Goal: Information Seeking & Learning: Learn about a topic

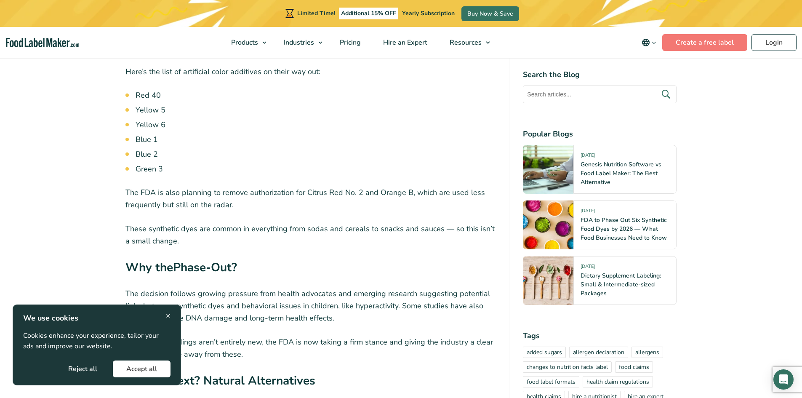
scroll to position [800, 0]
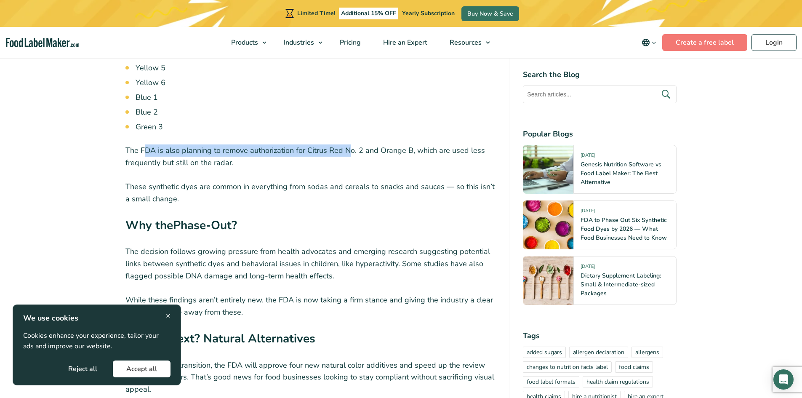
drag, startPoint x: 144, startPoint y: 143, endPoint x: 349, endPoint y: 155, distance: 205.0
click at [349, 155] on div "The FDA just announced a major change that will affect food manufacturers acros…" at bounding box center [310, 330] width 370 height 1563
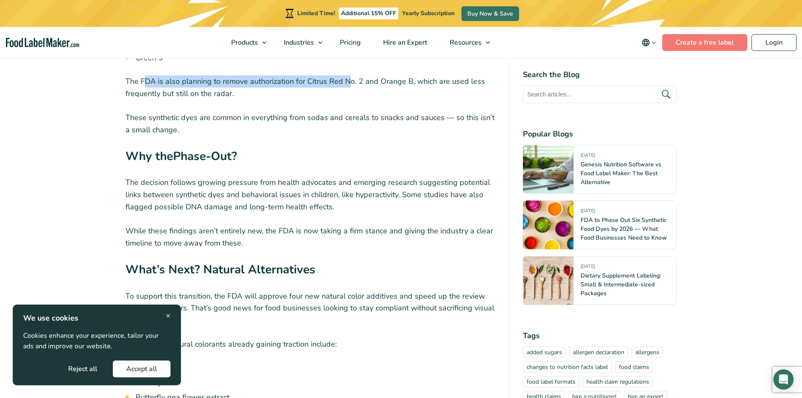
scroll to position [884, 0]
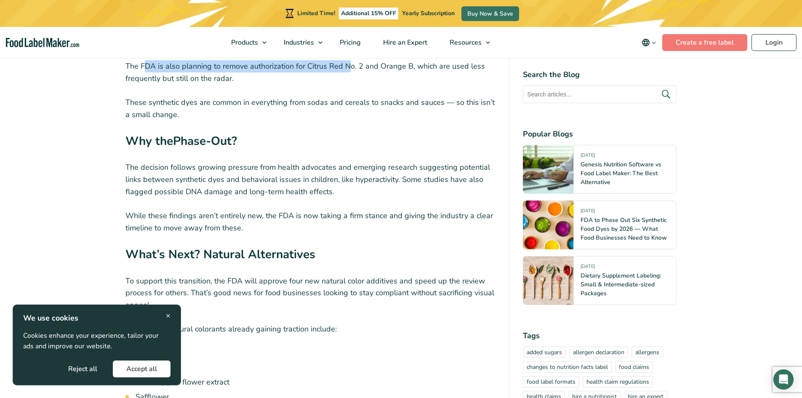
click at [145, 370] on button "Accept all" at bounding box center [142, 368] width 58 height 17
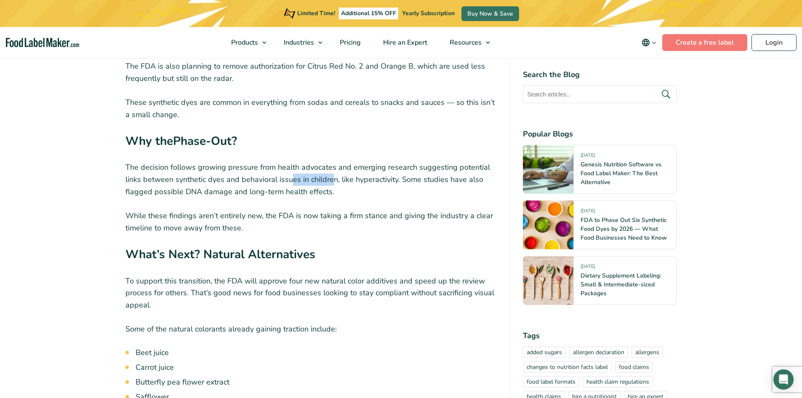
drag, startPoint x: 293, startPoint y: 183, endPoint x: 330, endPoint y: 180, distance: 38.0
click at [330, 180] on p "The decision follows growing pressure from health advocates and emerging resear…" at bounding box center [310, 179] width 370 height 36
drag, startPoint x: 346, startPoint y: 182, endPoint x: 374, endPoint y: 181, distance: 27.8
click at [374, 181] on p "The decision follows growing pressure from health advocates and emerging resear…" at bounding box center [310, 179] width 370 height 36
drag, startPoint x: 186, startPoint y: 192, endPoint x: 260, endPoint y: 189, distance: 73.7
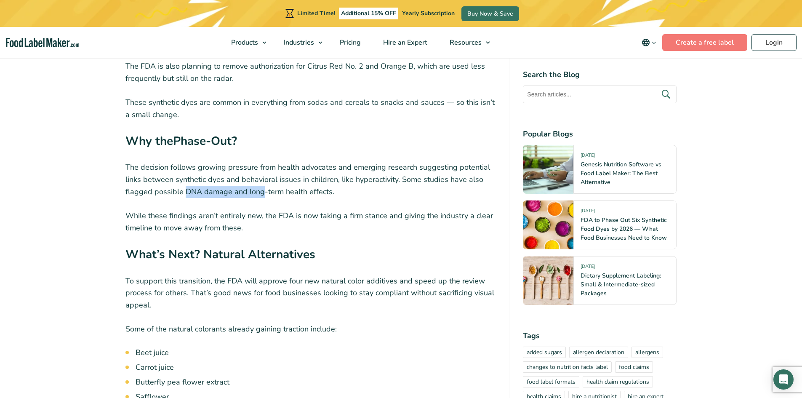
click at [260, 189] on p "The decision follows growing pressure from health advocates and emerging resear…" at bounding box center [310, 179] width 370 height 36
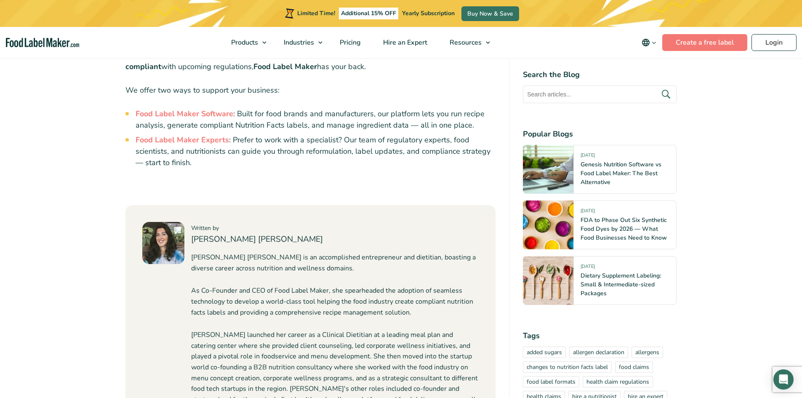
scroll to position [1894, 0]
